Goal: Task Accomplishment & Management: Manage account settings

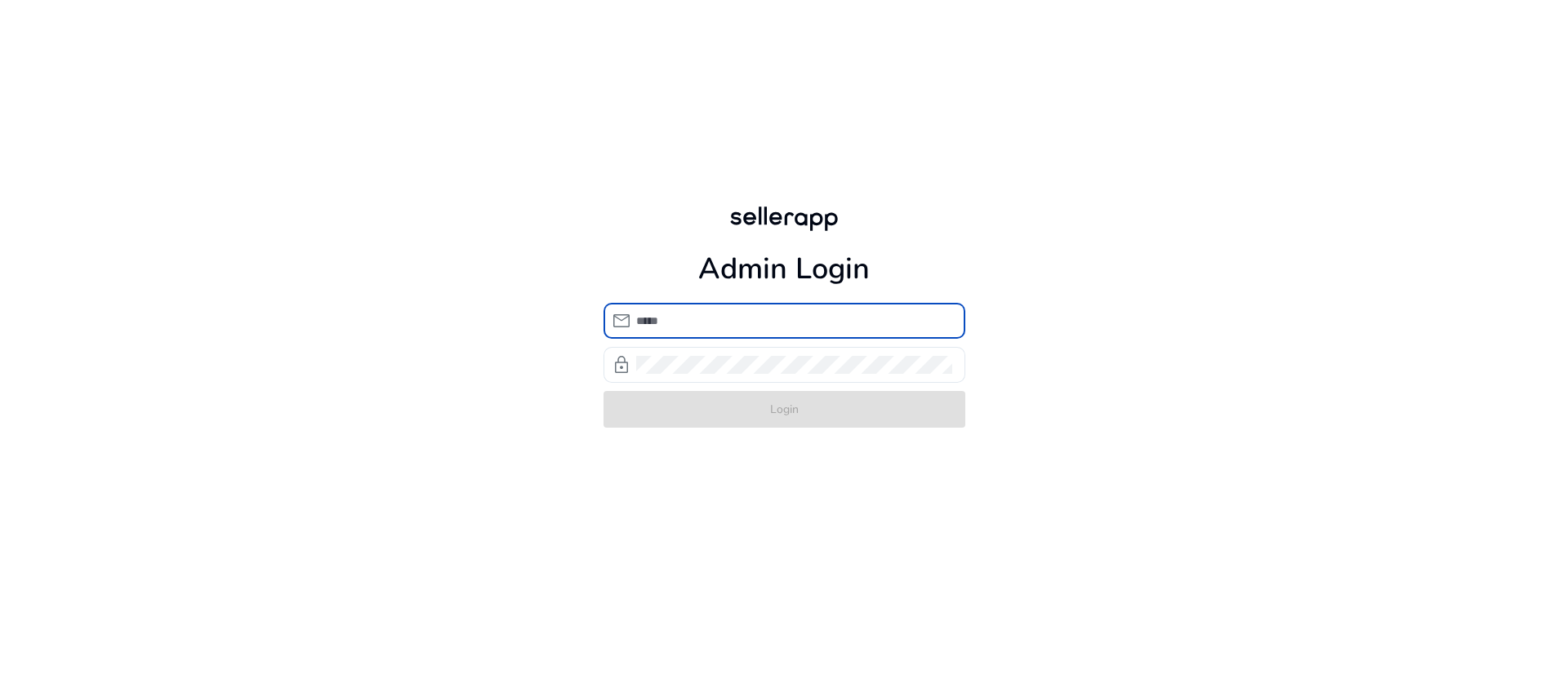
type input "**********"
click button "Login" at bounding box center [784, 409] width 362 height 37
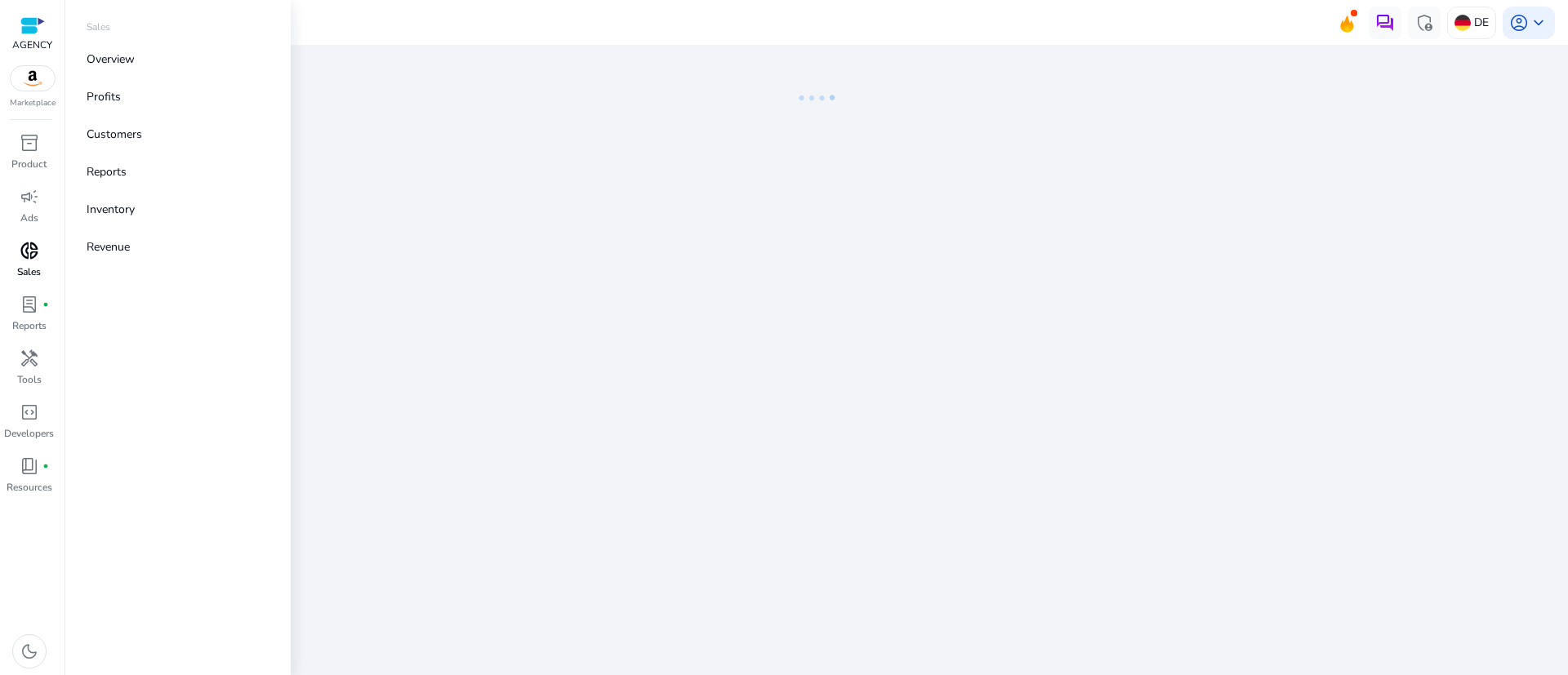
click at [28, 266] on p "Sales" at bounding box center [29, 272] width 24 height 14
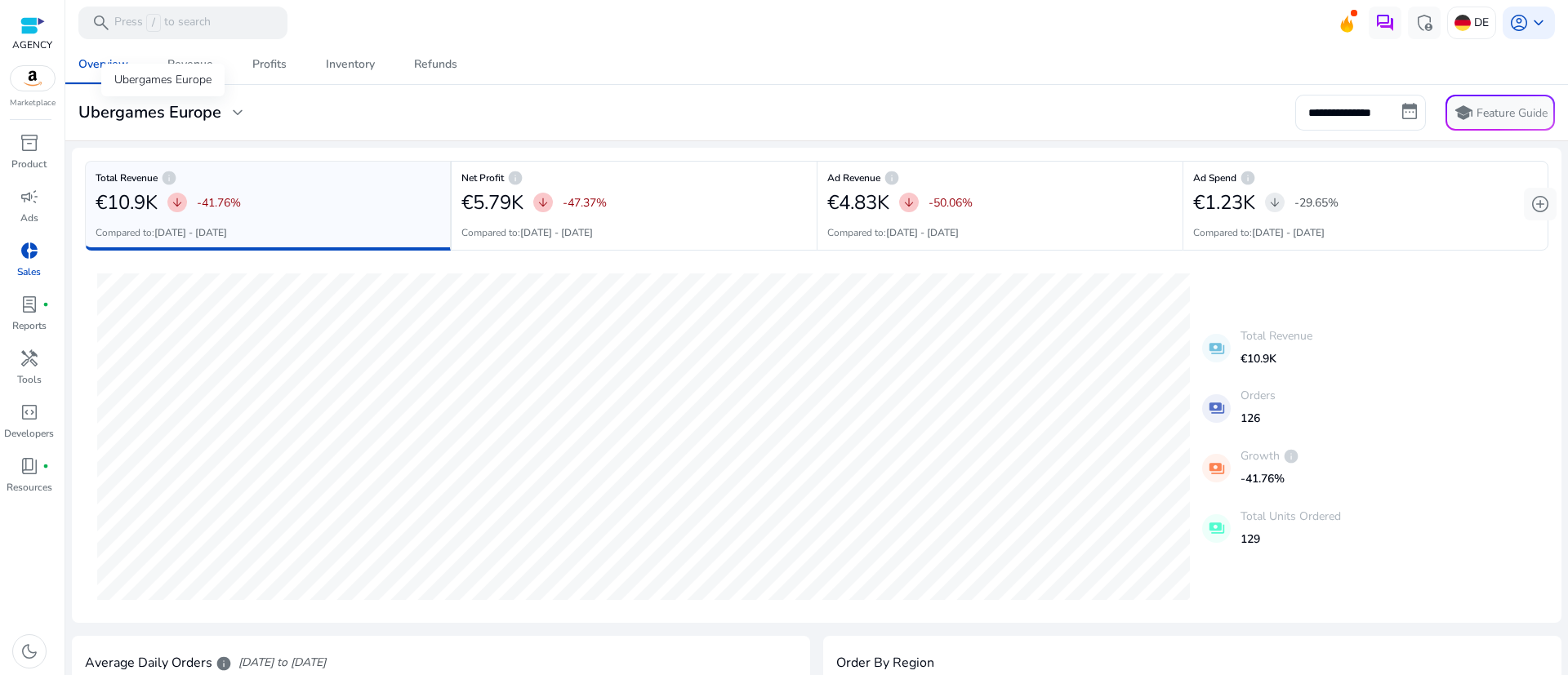
click at [222, 106] on div "Ubergames Europe expand_more" at bounding box center [163, 112] width 169 height 20
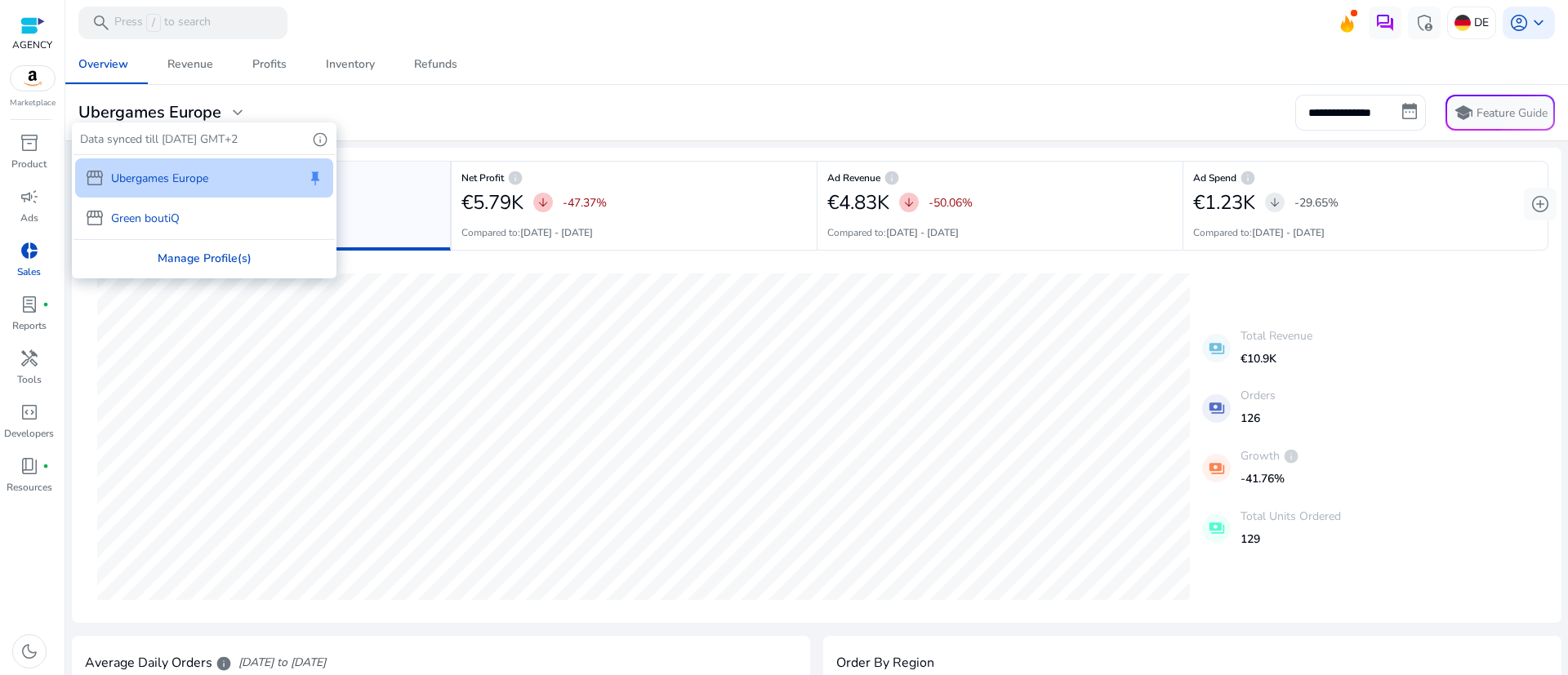
click at [187, 265] on div "Manage Profile(s)" at bounding box center [203, 258] width 261 height 37
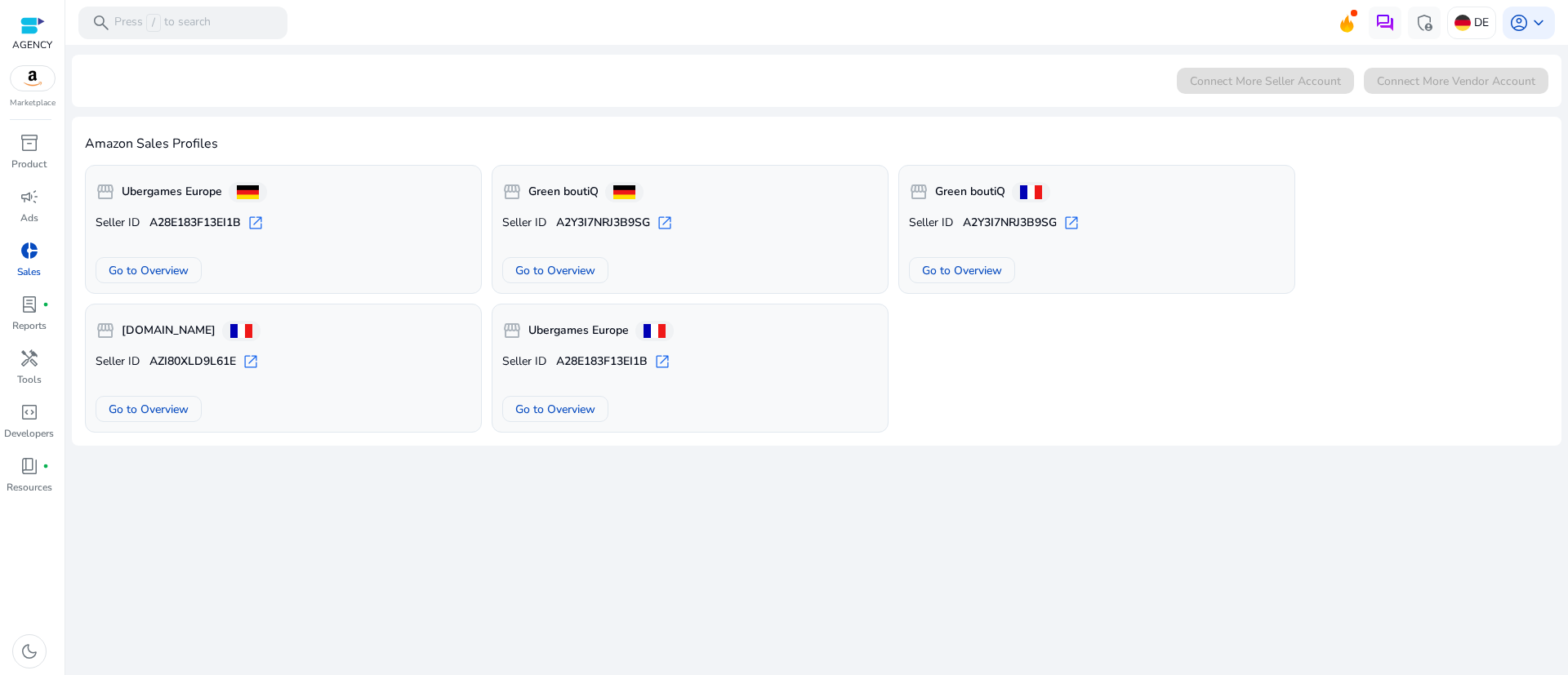
click at [38, 30] on div at bounding box center [32, 26] width 25 height 19
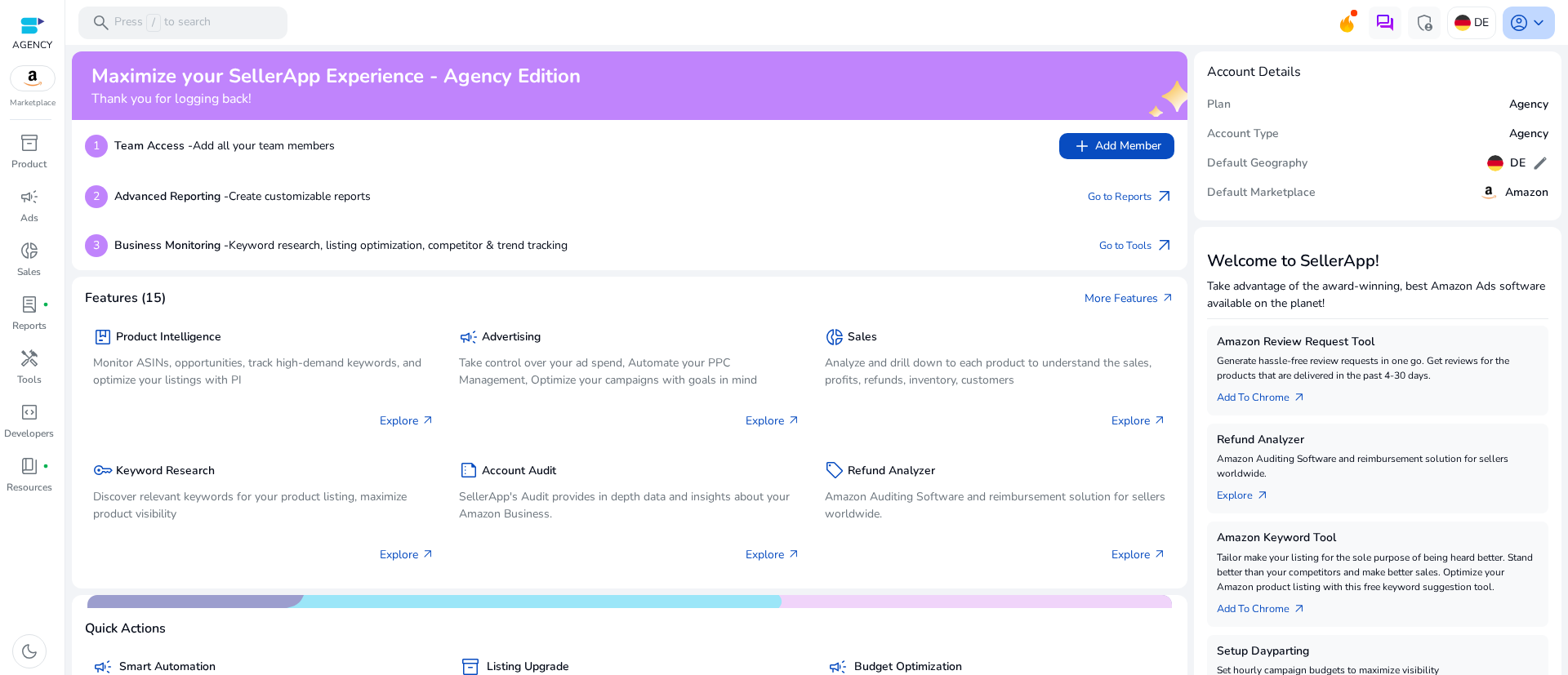
click at [1533, 16] on span "keyboard_arrow_down" at bounding box center [1538, 22] width 20 height 20
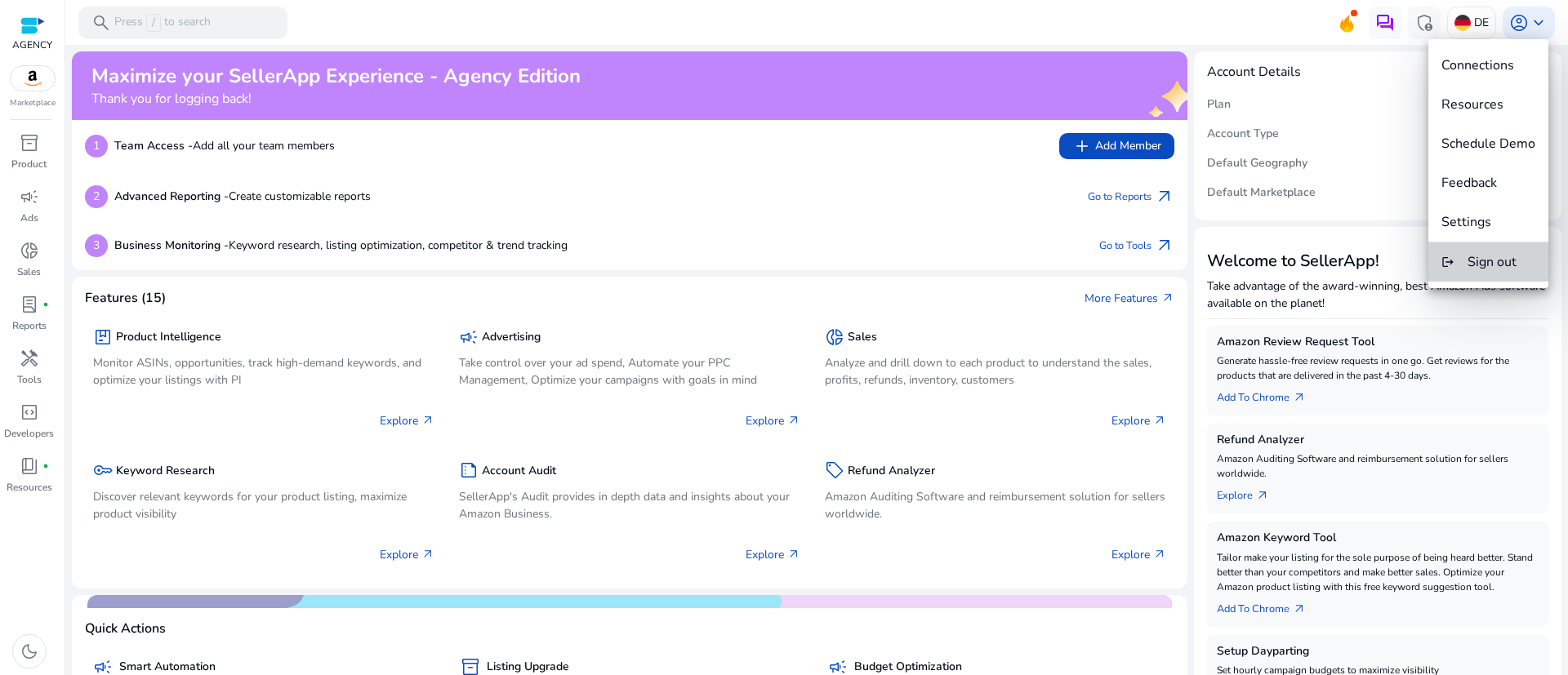
click at [1504, 250] on button "logout Sign out" at bounding box center [1488, 262] width 120 height 39
